Goal: Information Seeking & Learning: Compare options

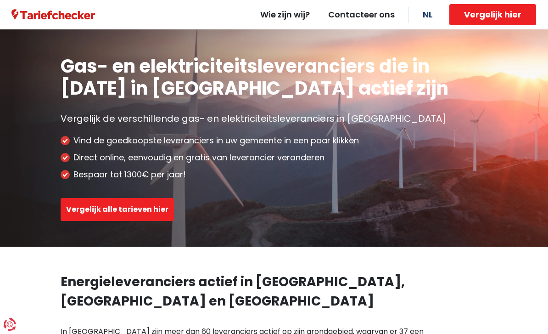
click at [70, 210] on button "Vergelijk alle tarieven hier" at bounding box center [117, 209] width 113 height 23
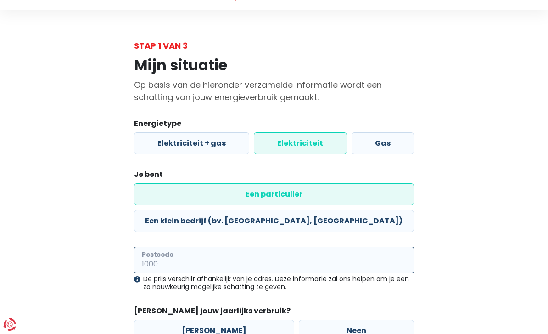
click at [147, 247] on input "Postcode" at bounding box center [274, 260] width 280 height 27
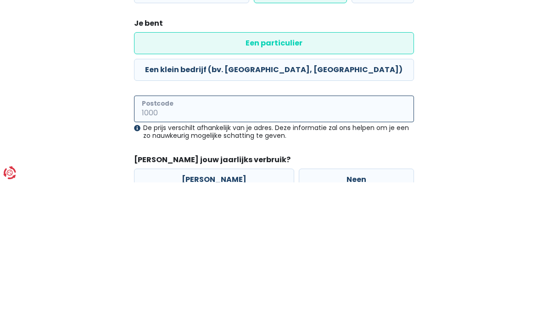
type input "8790"
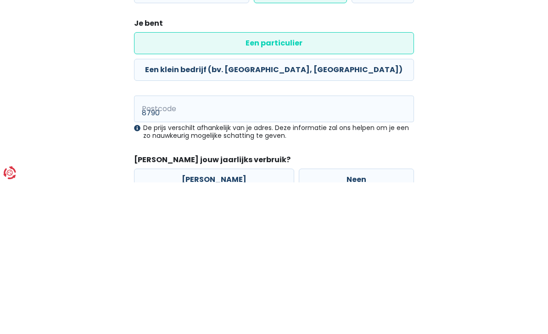
scroll to position [43, 0]
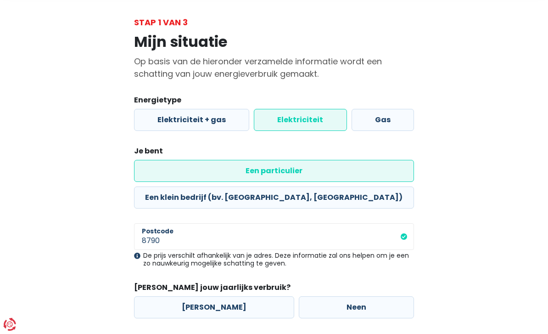
click at [251, 296] on label "[PERSON_NAME]" at bounding box center [214, 307] width 160 height 22
click at [251, 296] on input "[PERSON_NAME]" at bounding box center [214, 307] width 160 height 22
radio input "true"
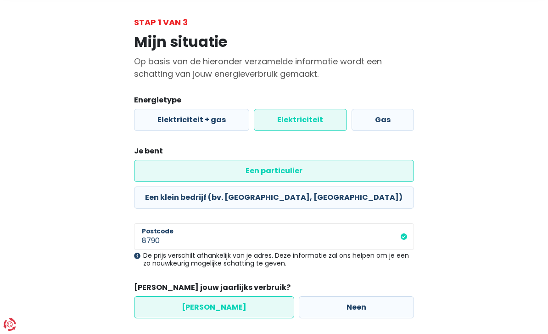
click at [321, 296] on label "Neen" at bounding box center [356, 307] width 115 height 22
click at [321, 296] on input "Neen" at bounding box center [356, 307] width 115 height 22
radio input "true"
radio input "false"
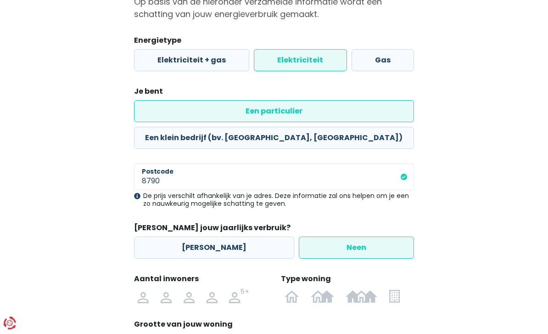
scroll to position [102, 0]
click at [140, 288] on img at bounding box center [143, 295] width 11 height 15
click at [140, 288] on input "radio" at bounding box center [143, 295] width 23 height 15
radio input "true"
click at [0, 0] on img at bounding box center [0, 0] width 0 height 0
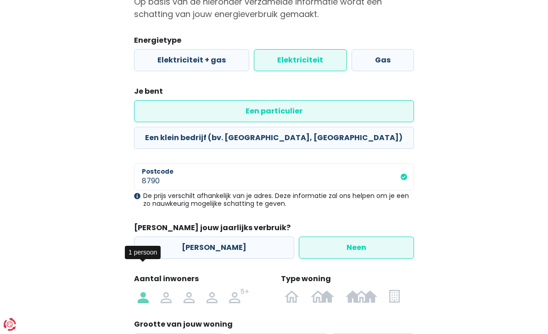
click at [397, 288] on input "radio" at bounding box center [394, 295] width 23 height 15
radio input "true"
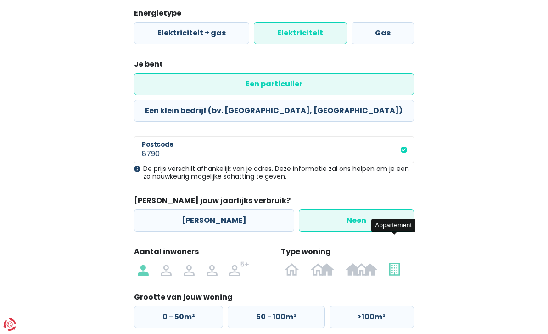
scroll to position [139, 0]
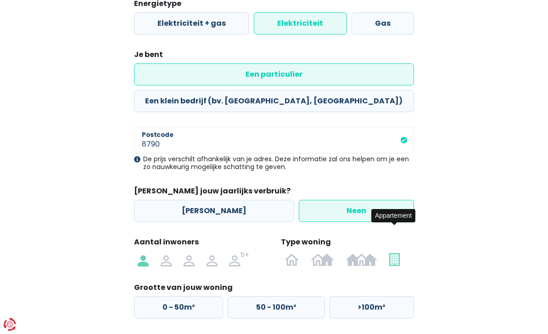
click at [298, 296] on label "50 - 100m²" at bounding box center [276, 307] width 97 height 22
click at [298, 296] on input "50 - 100m²" at bounding box center [276, 307] width 97 height 22
radio input "true"
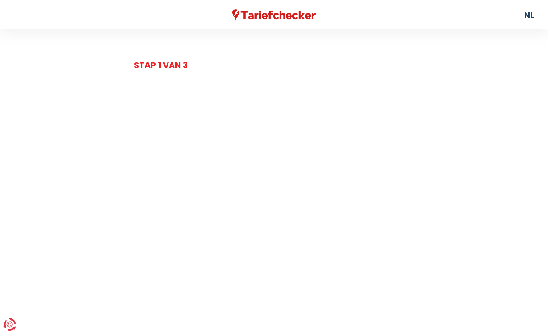
select select
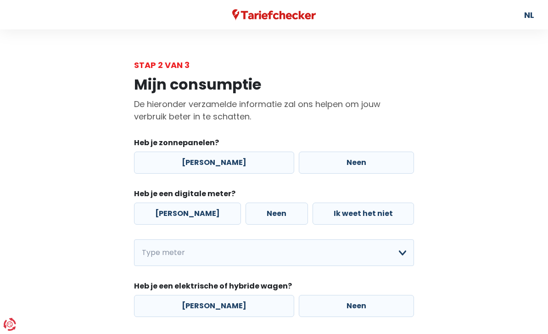
click at [138, 153] on label "[PERSON_NAME]" at bounding box center [214, 163] width 160 height 22
click at [138, 153] on input "[PERSON_NAME]" at bounding box center [214, 163] width 160 height 22
radio input "true"
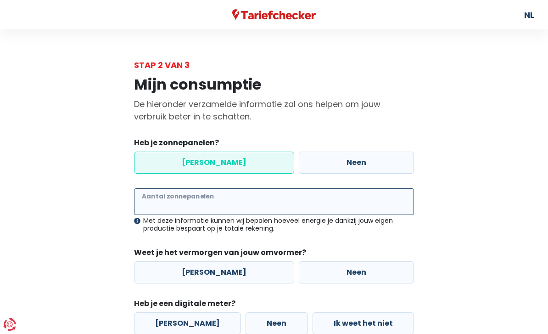
click at [153, 197] on input "Aantal zonnepanelen" at bounding box center [274, 201] width 280 height 27
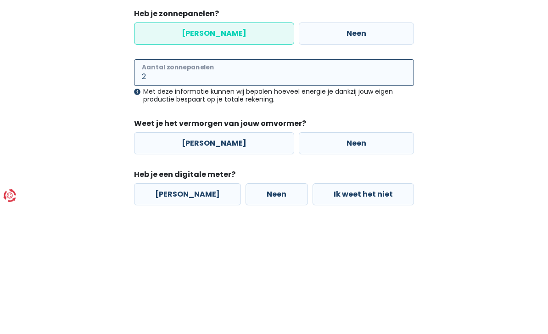
type input "2"
click at [372, 261] on label "Neen" at bounding box center [356, 272] width 115 height 22
click at [372, 261] on input "Neen" at bounding box center [356, 272] width 115 height 22
radio input "true"
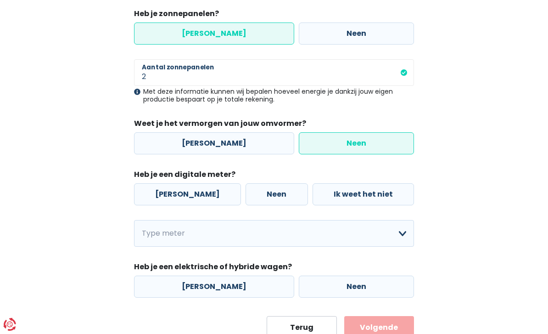
click at [147, 189] on label "[PERSON_NAME]" at bounding box center [187, 194] width 107 height 22
click at [147, 189] on input "[PERSON_NAME]" at bounding box center [187, 194] width 107 height 22
radio input "true"
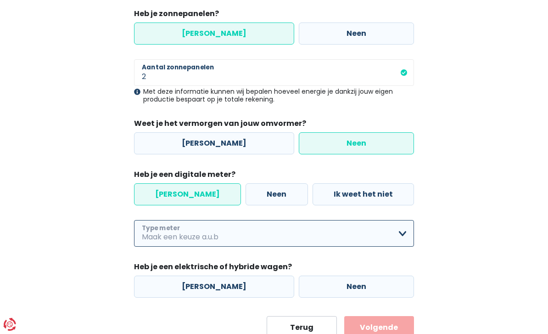
click at [324, 246] on select "Enkelvoudig Tweevoudig Enkelvoudig + uitsluitend nachttarief Tweevoudig + uitsl…" at bounding box center [274, 233] width 280 height 27
select select "day_single_rate"
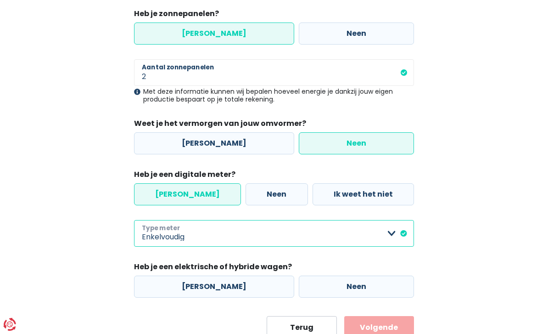
scroll to position [135, 0]
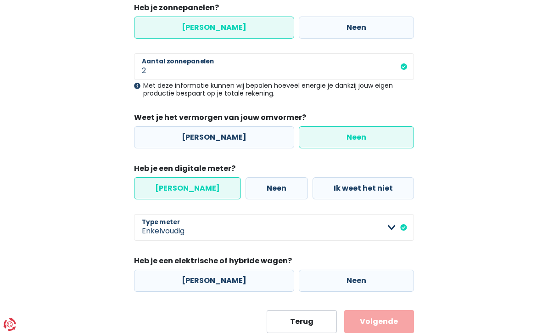
click at [387, 312] on button "Volgende" at bounding box center [379, 321] width 70 height 23
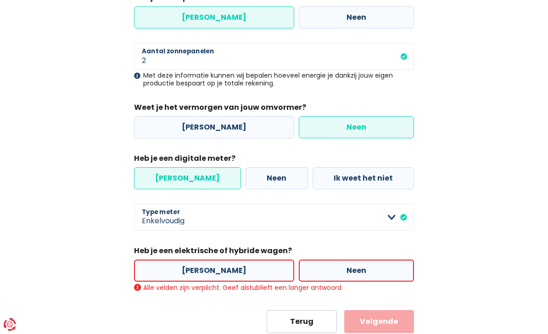
click at [342, 277] on label "Neen" at bounding box center [356, 270] width 115 height 22
click at [342, 277] on input "Neen" at bounding box center [356, 270] width 115 height 22
radio input "true"
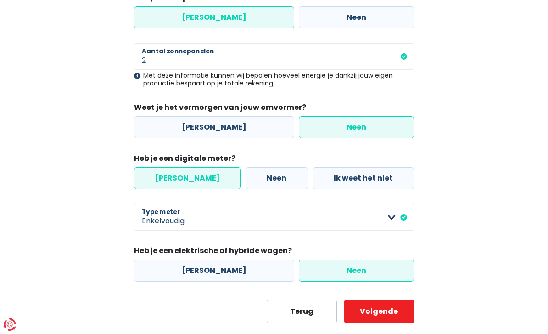
scroll to position [135, 0]
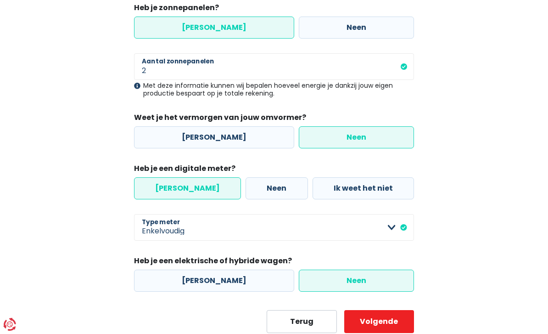
click at [383, 332] on button "Volgende" at bounding box center [379, 321] width 70 height 23
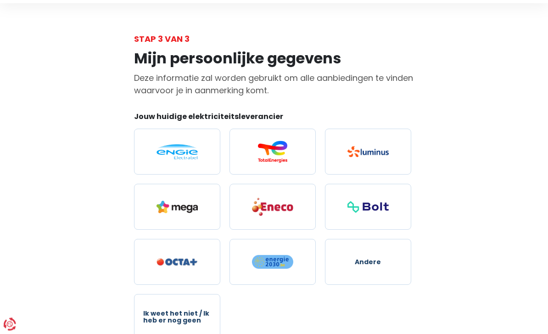
scroll to position [39, 0]
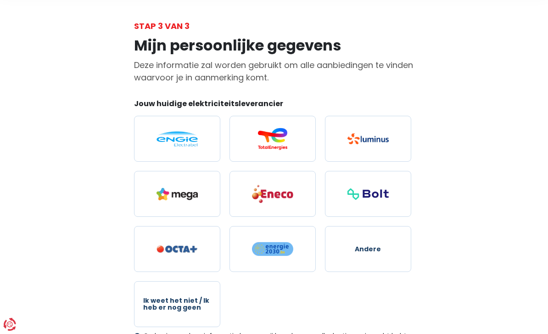
click at [203, 306] on span "Ik weet het niet / Ik heb er nog geen" at bounding box center [177, 304] width 68 height 14
click at [203, 306] on input "Ik weet het niet / Ik heb er nog geen" at bounding box center [177, 304] width 86 height 46
radio input "true"
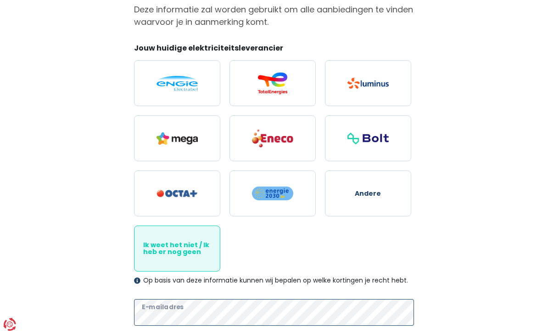
scroll to position [157, 0]
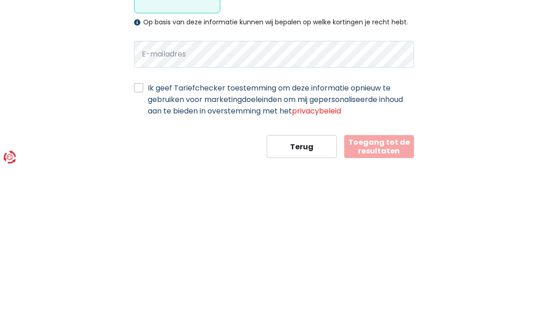
click at [405, 302] on button "Toegang tot de resultaten" at bounding box center [379, 313] width 70 height 23
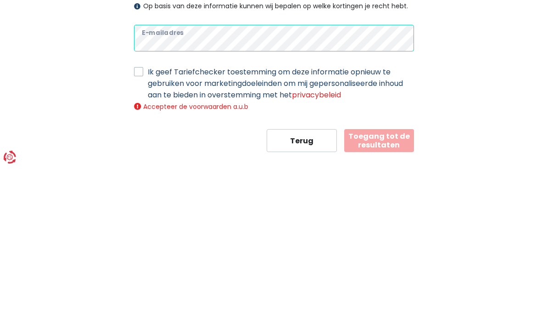
scroll to position [218, 0]
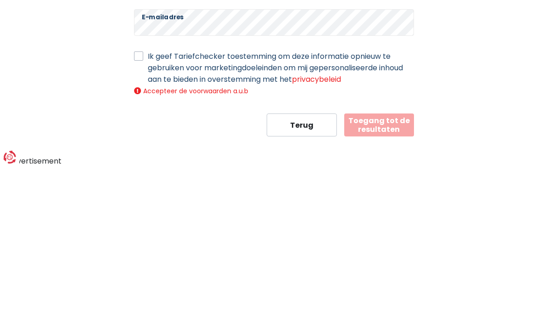
click at [146, 47] on form "Jouw huidige elektriciteitsleverancier Andere Ik weet het niet / Ik heb er nog …" at bounding box center [274, 111] width 280 height 383
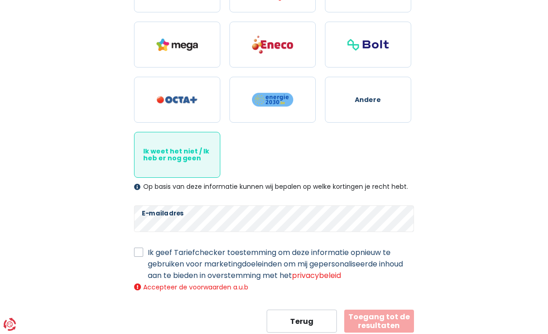
click at [148, 252] on label "Ik geef Tariefchecker toestemming om deze informatie opnieuw te gebruiken voor …" at bounding box center [281, 264] width 266 height 34
click at [135, 252] on input "Ik geef Tariefchecker toestemming om deze informatie opnieuw te gebruiken voor …" at bounding box center [138, 251] width 9 height 9
checkbox input "true"
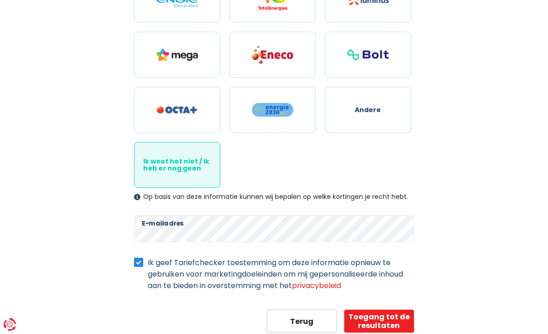
click at [403, 332] on button "Toegang tot de resultaten" at bounding box center [379, 321] width 70 height 23
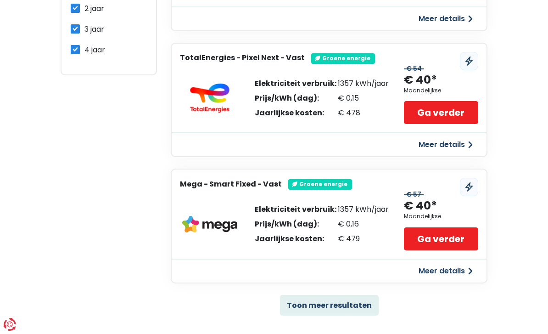
scroll to position [681, 0]
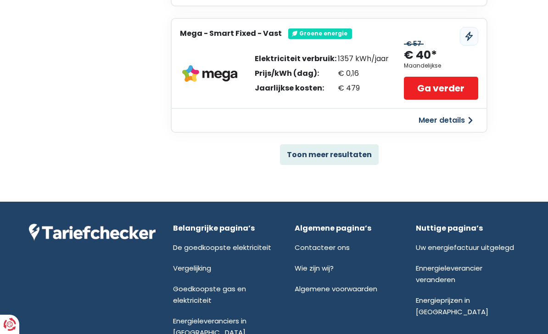
click at [372, 152] on button "Toon meer resultaten" at bounding box center [329, 154] width 99 height 21
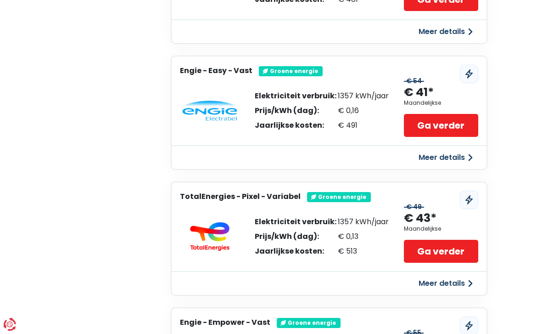
scroll to position [893, 0]
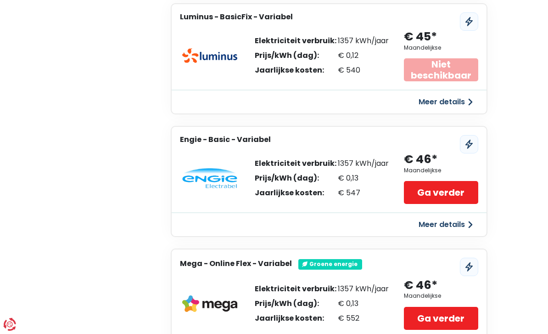
scroll to position [1451, 0]
